Goal: Transaction & Acquisition: Purchase product/service

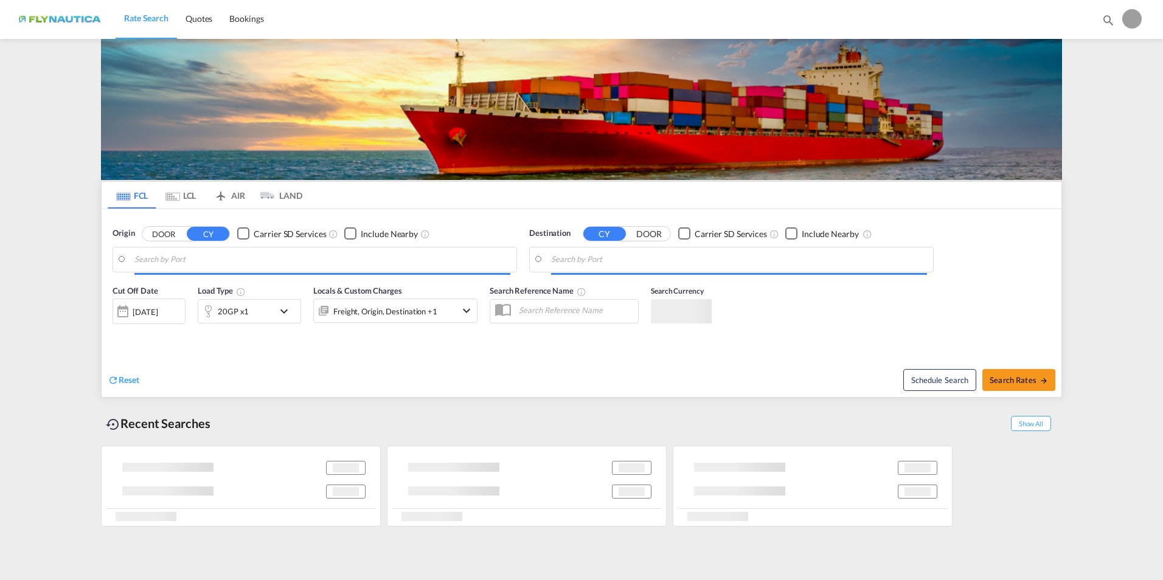
type input "[GEOGRAPHIC_DATA], [GEOGRAPHIC_DATA]"
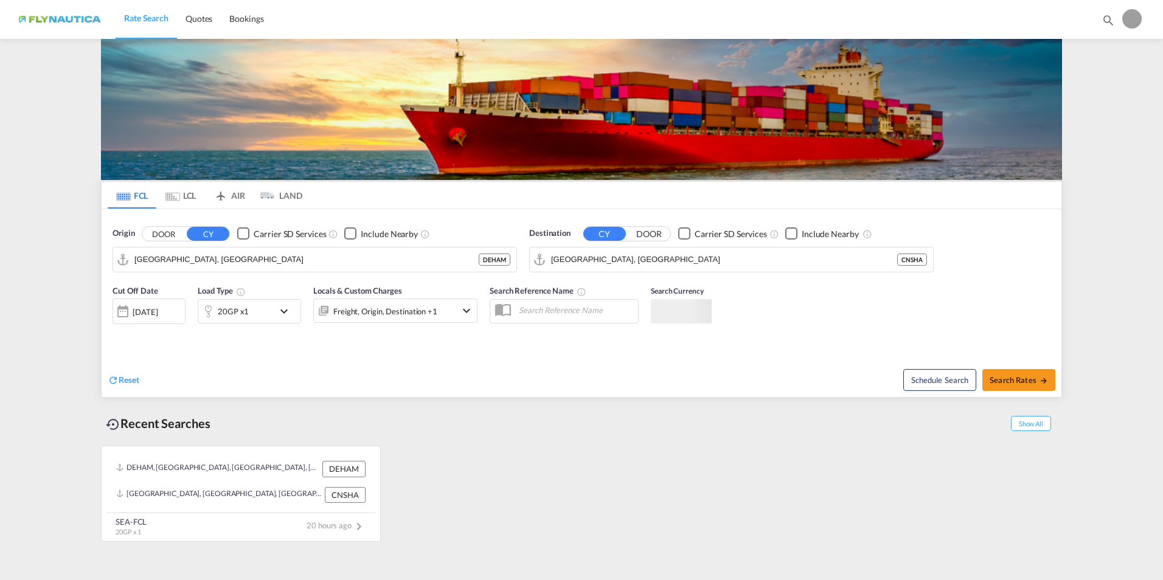
click at [1131, 24] on div at bounding box center [1131, 18] width 19 height 19
click at [1109, 92] on button "Logout" at bounding box center [1117, 93] width 79 height 24
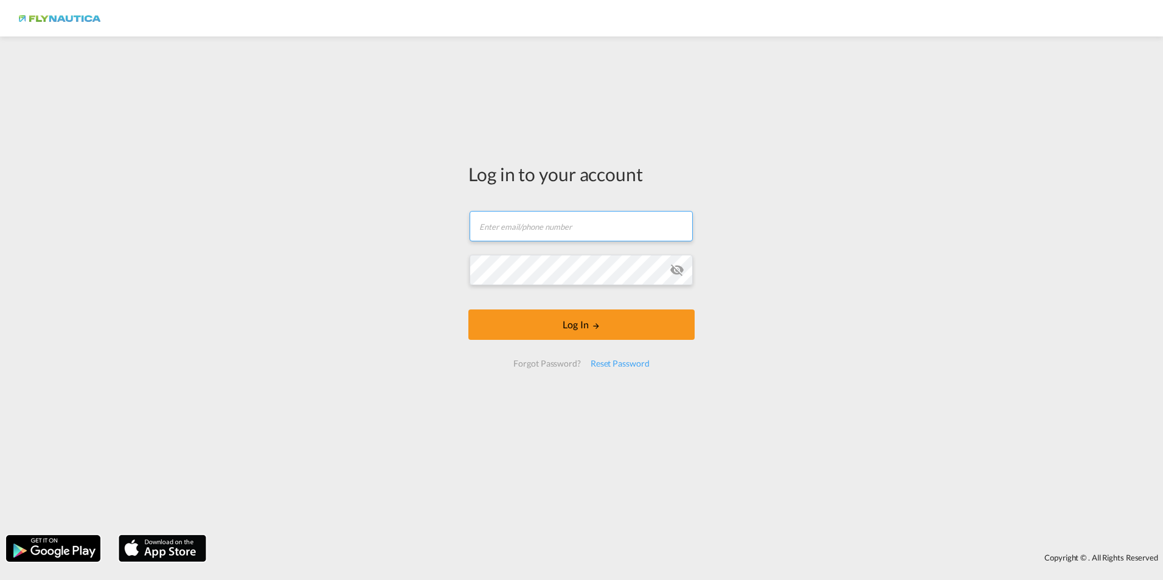
type input "[EMAIL_ADDRESS][DOMAIN_NAME]"
drag, startPoint x: 587, startPoint y: 227, endPoint x: 364, endPoint y: 213, distance: 223.6
click at [364, 213] on div "Log in to your account [EMAIL_ADDRESS][DOMAIN_NAME] Log In Forgot Password? Res…" at bounding box center [581, 286] width 1163 height 487
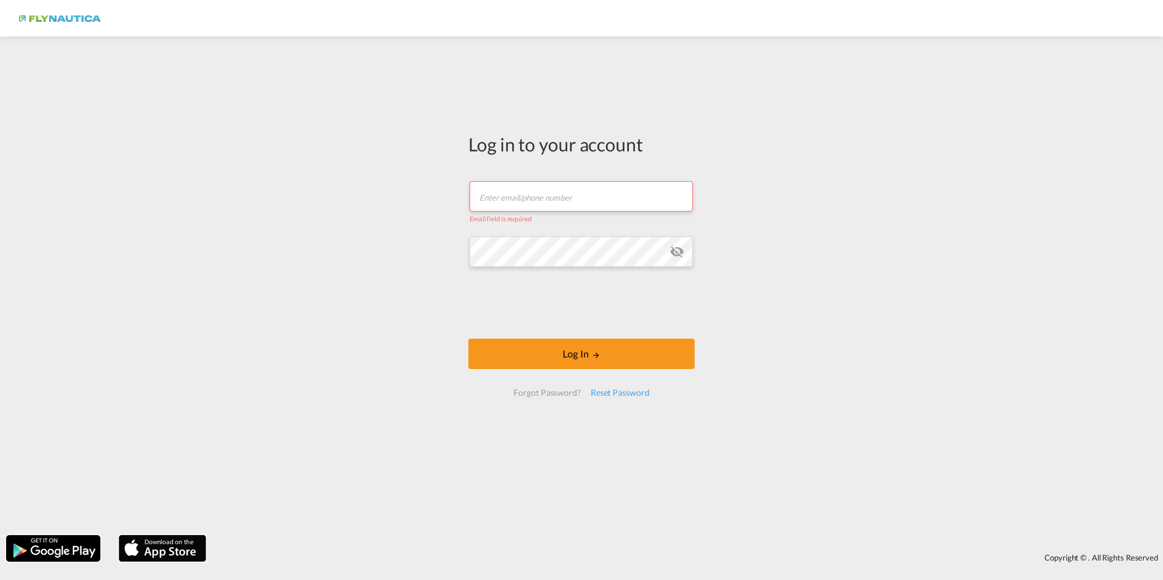
click at [580, 196] on input "text" at bounding box center [580, 196] width 223 height 30
click at [581, 195] on input "text" at bounding box center [580, 196] width 223 height 30
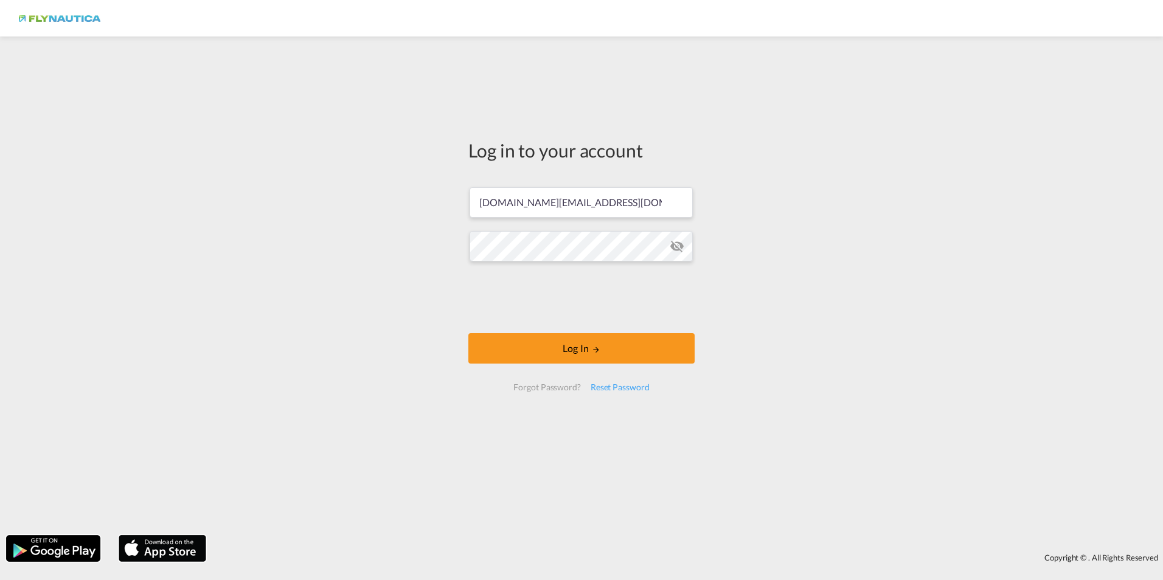
click at [679, 246] on md-icon "icon-eye-off" at bounding box center [677, 246] width 15 height 15
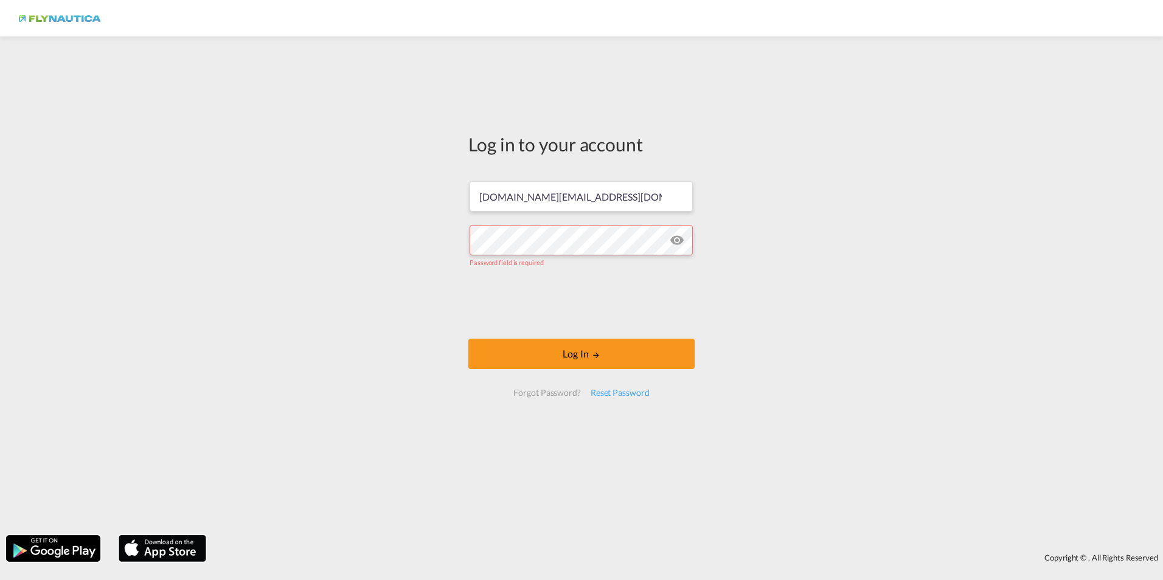
drag, startPoint x: 851, startPoint y: 270, endPoint x: 832, endPoint y: 252, distance: 26.7
click at [851, 270] on div "Log in to your account [DOMAIN_NAME][EMAIL_ADDRESS][DOMAIN_NAME] Password field…" at bounding box center [581, 286] width 1163 height 487
click at [620, 201] on input "[DOMAIN_NAME][EMAIL_ADDRESS][DOMAIN_NAME]" at bounding box center [580, 196] width 223 height 30
drag, startPoint x: 629, startPoint y: 197, endPoint x: 362, endPoint y: 172, distance: 268.7
click at [361, 172] on div "Log in to your account [DOMAIN_NAME][EMAIL_ADDRESS][DOMAIN_NAME] Password field…" at bounding box center [581, 286] width 1163 height 487
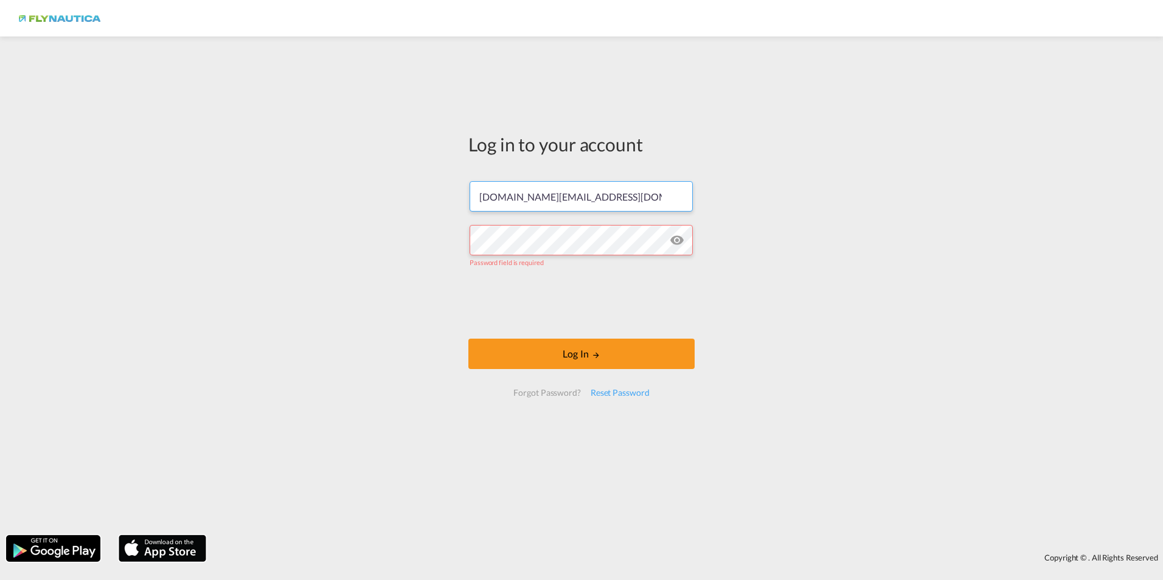
type input "[EMAIL_ADDRESS][DOMAIN_NAME]"
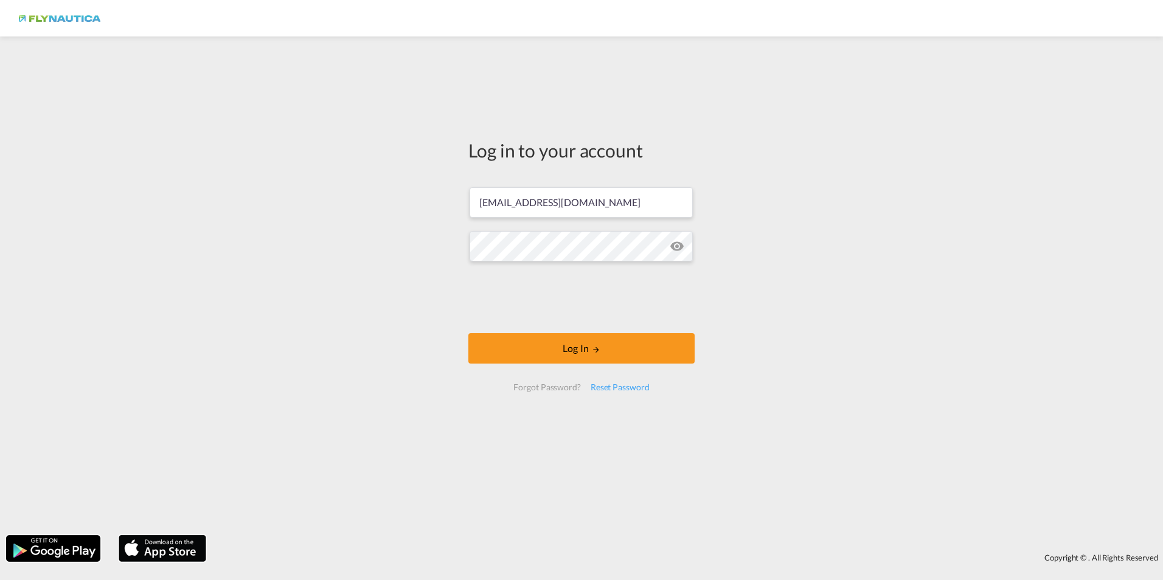
drag, startPoint x: 591, startPoint y: 203, endPoint x: 287, endPoint y: 170, distance: 305.2
click at [287, 170] on div "Log in to your account [EMAIL_ADDRESS][DOMAIN_NAME] Log In Forgot Password? Res…" at bounding box center [581, 286] width 1163 height 487
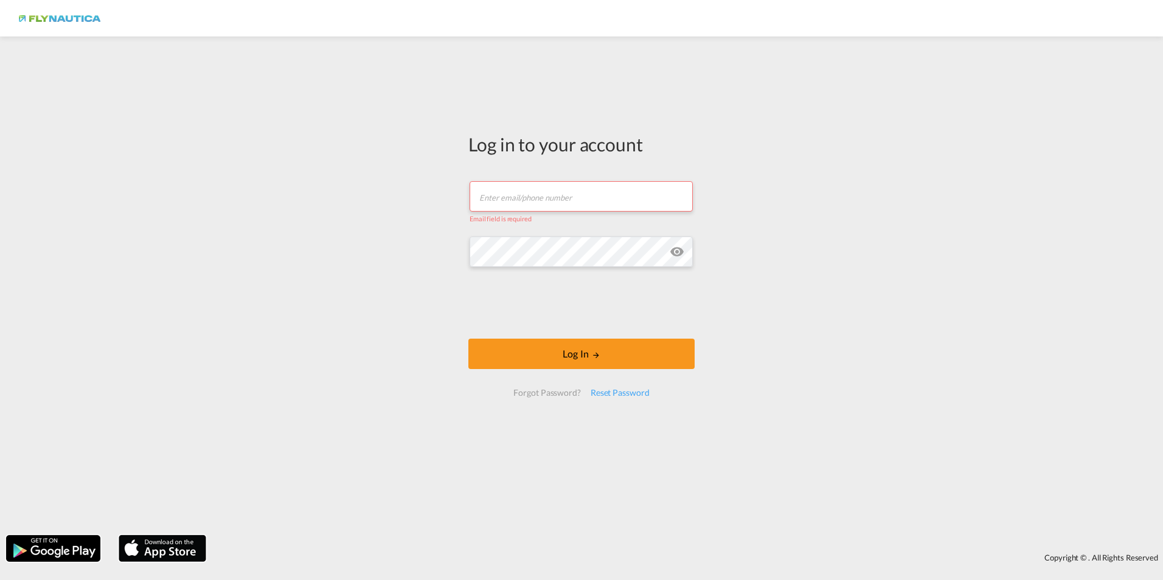
drag, startPoint x: 810, startPoint y: 267, endPoint x: 797, endPoint y: 262, distance: 13.7
click at [805, 265] on div "Log in to your account Email field is required Log In Forgot Password? Reset Pa…" at bounding box center [581, 286] width 1163 height 487
click at [304, 223] on div "Log in to your account Email field is required Log In Forgot Password? Reset Pa…" at bounding box center [581, 286] width 1163 height 487
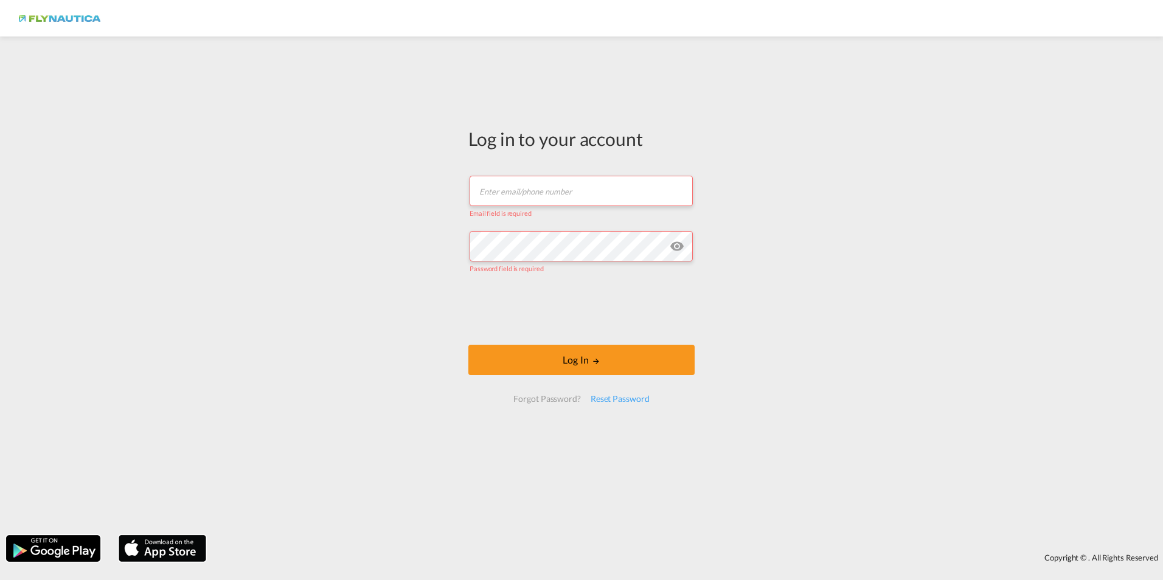
click at [522, 196] on input "text" at bounding box center [580, 191] width 223 height 30
type input "[DOMAIN_NAME][EMAIL_ADDRESS][DOMAIN_NAME]"
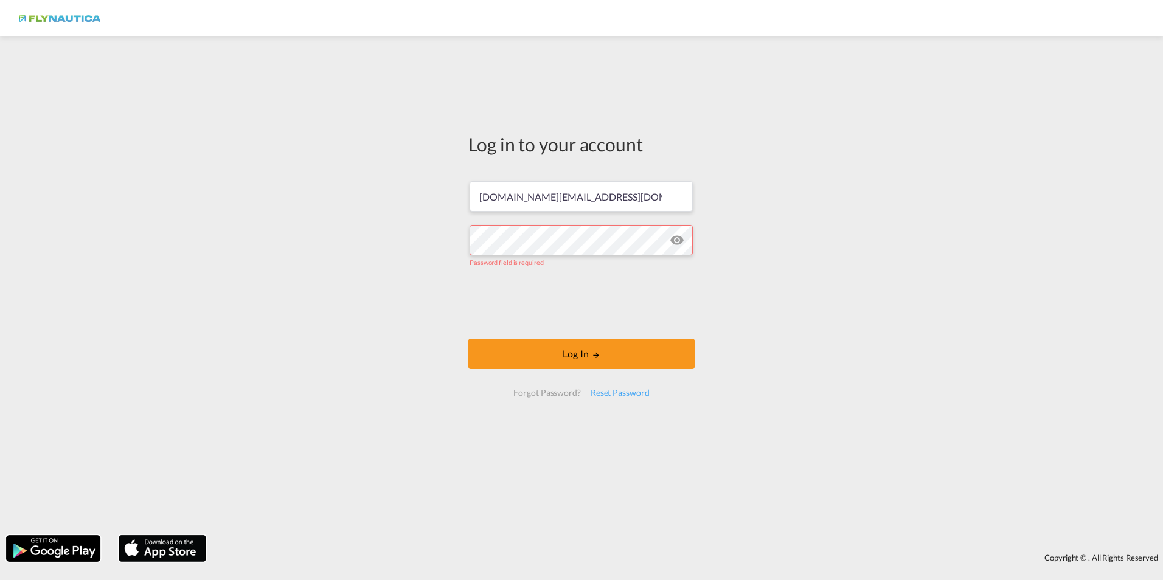
click at [894, 307] on div "Log in to your account [DOMAIN_NAME][EMAIL_ADDRESS][DOMAIN_NAME] Password field…" at bounding box center [581, 286] width 1163 height 487
click at [397, 300] on div "Log in to your account [DOMAIN_NAME][EMAIL_ADDRESS][DOMAIN_NAME] Password field…" at bounding box center [581, 286] width 1163 height 487
drag, startPoint x: 390, startPoint y: 288, endPoint x: 407, endPoint y: 285, distance: 16.7
click at [393, 288] on div "Log in to your account [DOMAIN_NAME][EMAIL_ADDRESS][DOMAIN_NAME] Password field…" at bounding box center [581, 286] width 1163 height 487
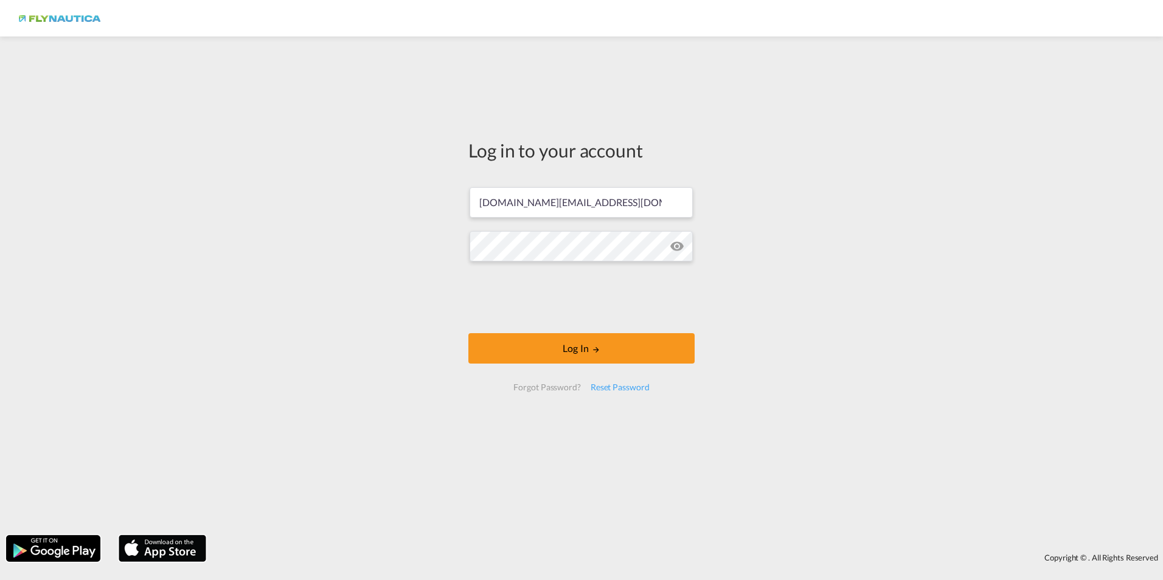
click at [428, 297] on div "Log in to your account [DOMAIN_NAME][EMAIL_ADDRESS][DOMAIN_NAME] Log In Forgot …" at bounding box center [581, 286] width 1163 height 487
click at [573, 348] on button "Log In" at bounding box center [581, 348] width 226 height 30
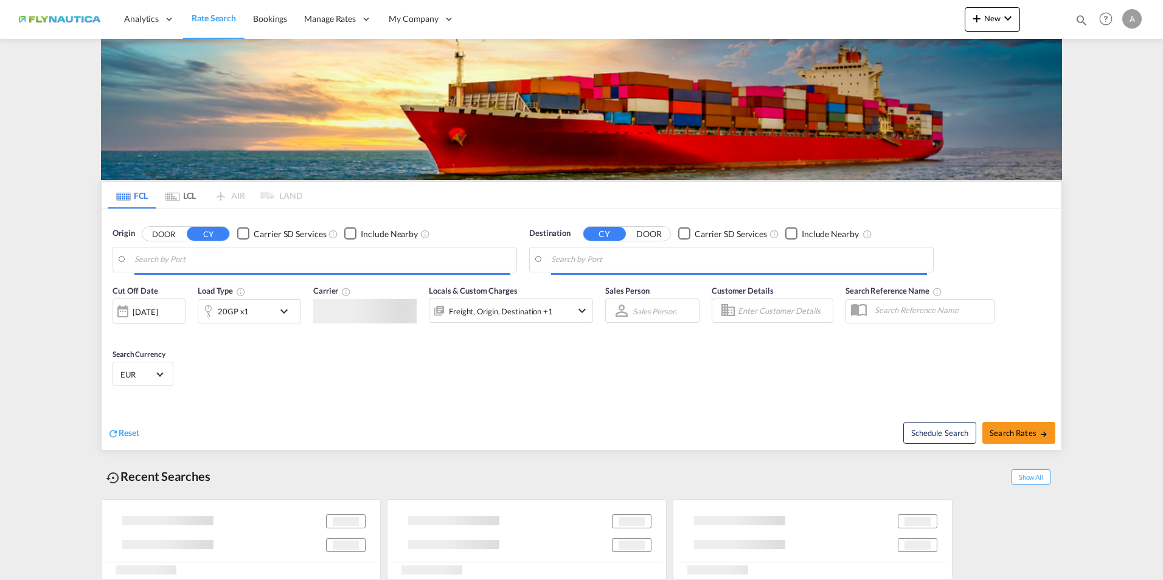
type input "[GEOGRAPHIC_DATA], BEANR"
type input "[GEOGRAPHIC_DATA], [GEOGRAPHIC_DATA], [GEOGRAPHIC_DATA]"
